Goal: Navigation & Orientation: Find specific page/section

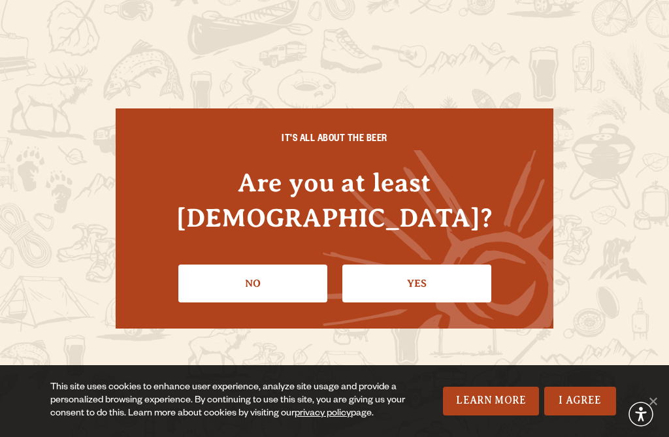
click at [209, 294] on link "No" at bounding box center [252, 284] width 149 height 38
click at [396, 287] on link "Yes" at bounding box center [416, 284] width 149 height 38
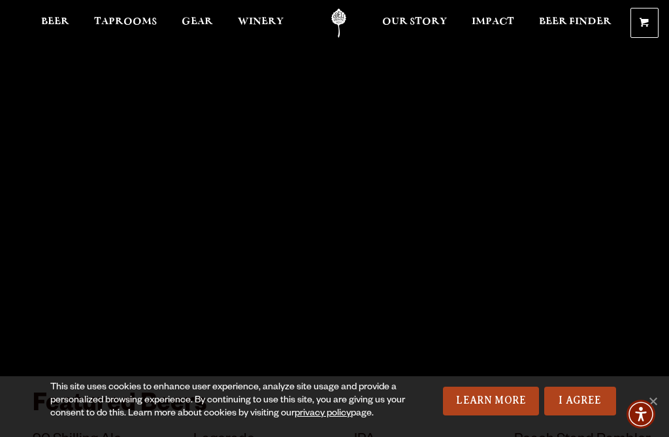
click at [572, 405] on link "I Agree" at bounding box center [580, 401] width 72 height 29
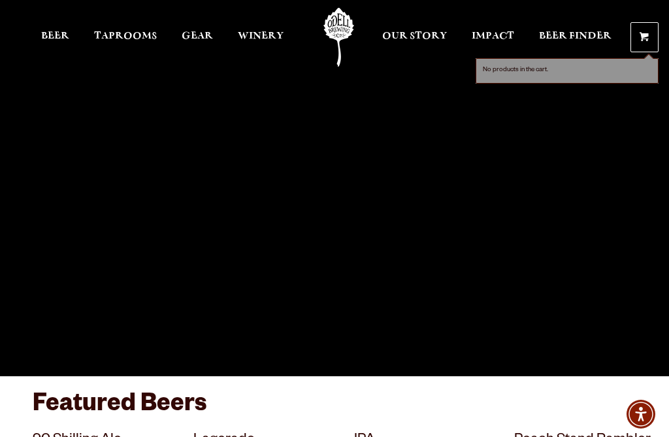
click at [655, 35] on link "0 Shopping Cart" at bounding box center [644, 37] width 27 height 29
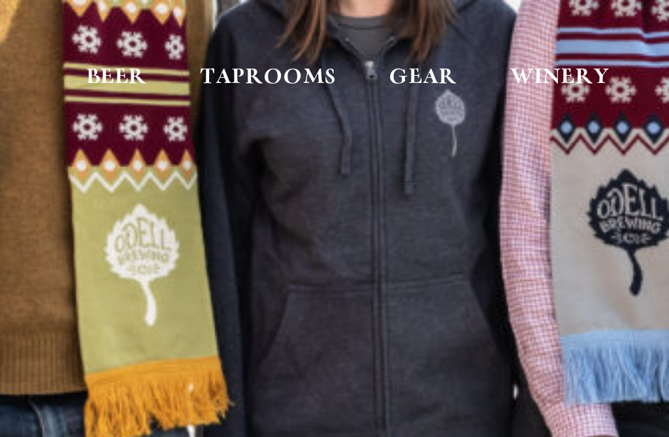
click at [122, 35] on span "Taprooms" at bounding box center [125, 36] width 63 height 10
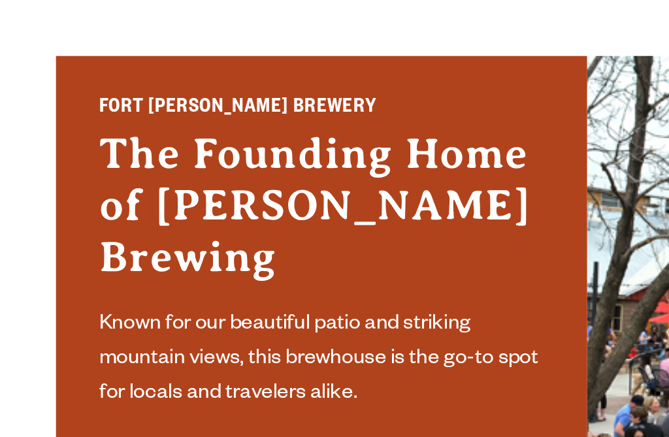
scroll to position [271, 0]
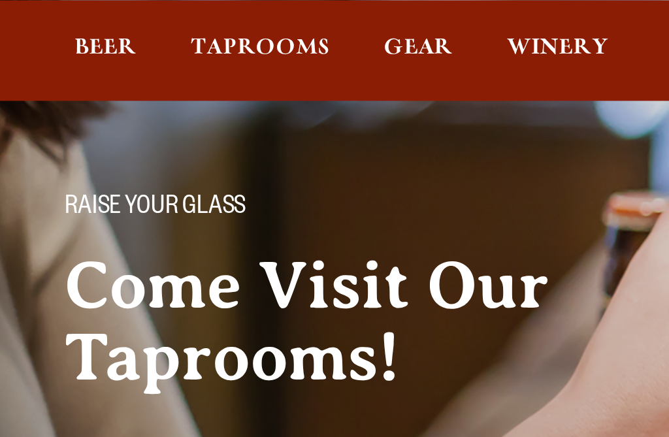
click at [33, 16] on link "Beer" at bounding box center [55, 22] width 45 height 29
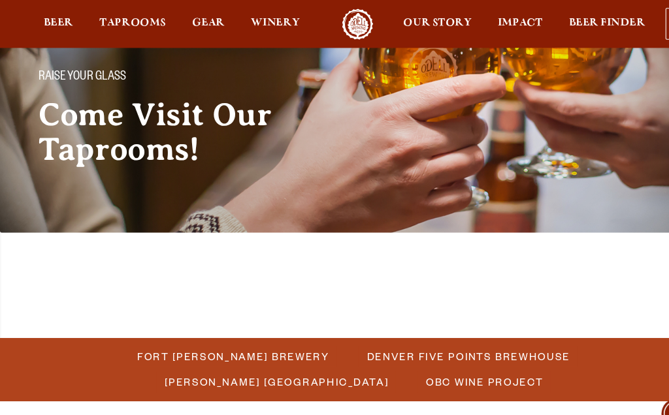
scroll to position [114, 0]
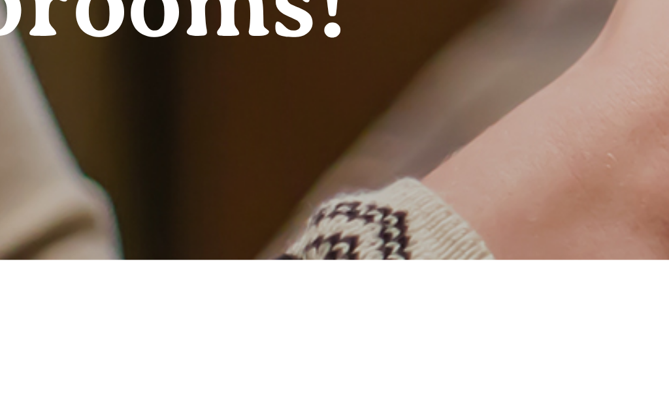
click at [130, 318] on span "Fort [PERSON_NAME] Brewery" at bounding box center [221, 327] width 182 height 19
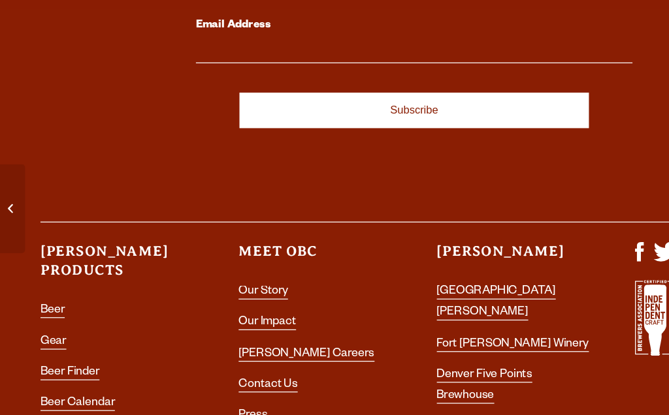
scroll to position [6232, 0]
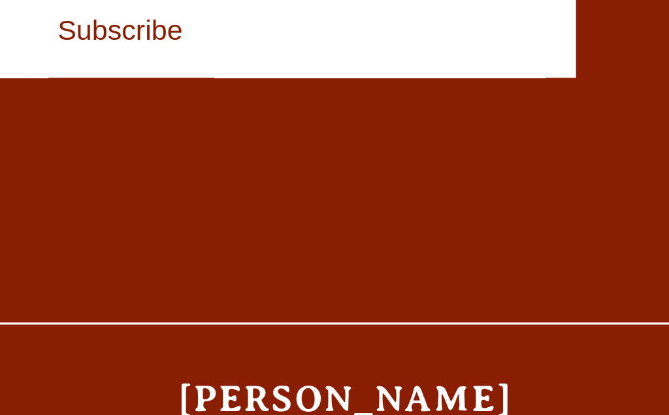
click at [353, 259] on link "[GEOGRAPHIC_DATA][PERSON_NAME]" at bounding box center [401, 273] width 96 height 28
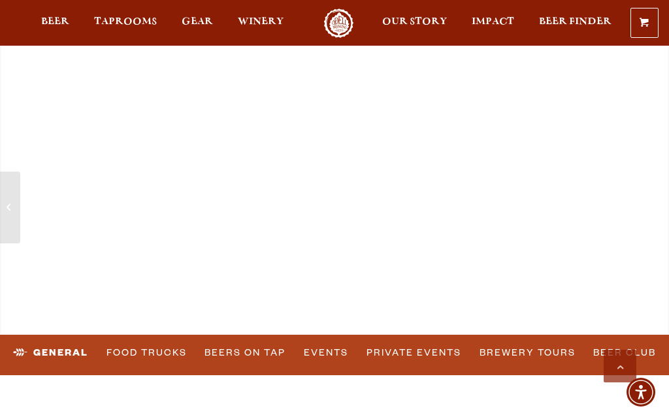
scroll to position [332, 0]
